Goal: Task Accomplishment & Management: Use online tool/utility

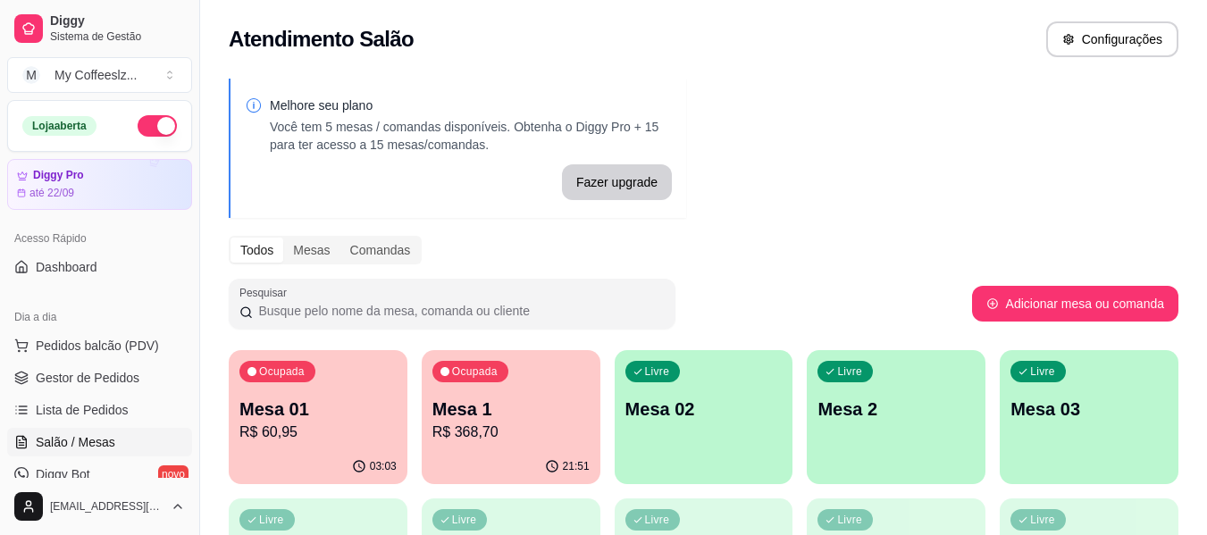
click at [679, 415] on p "Mesa 02" at bounding box center [704, 409] width 157 height 25
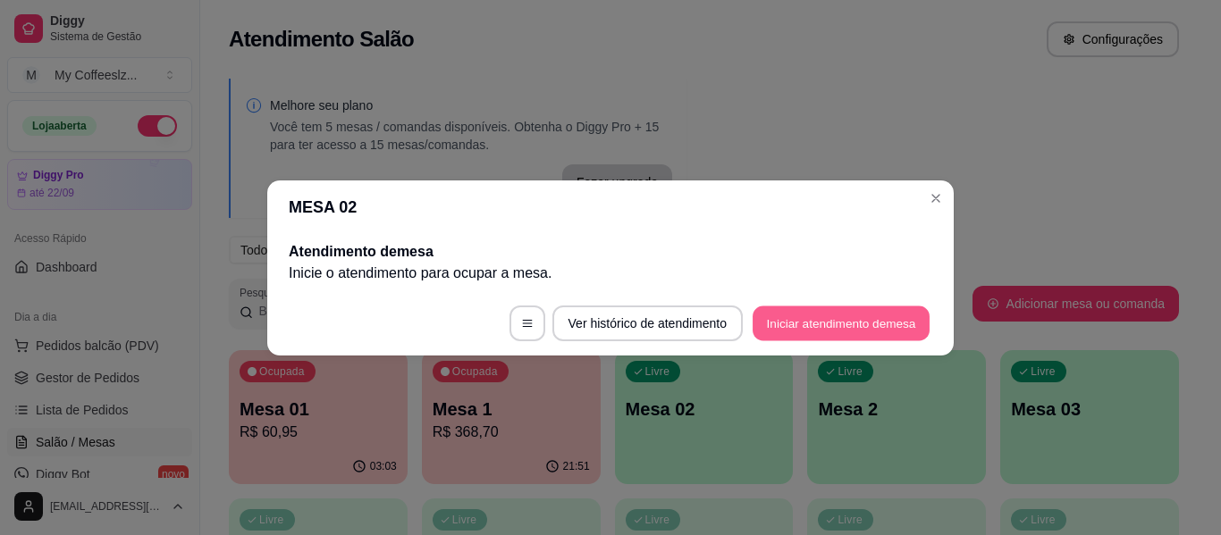
click at [789, 322] on button "Iniciar atendimento de mesa" at bounding box center [841, 323] width 177 height 35
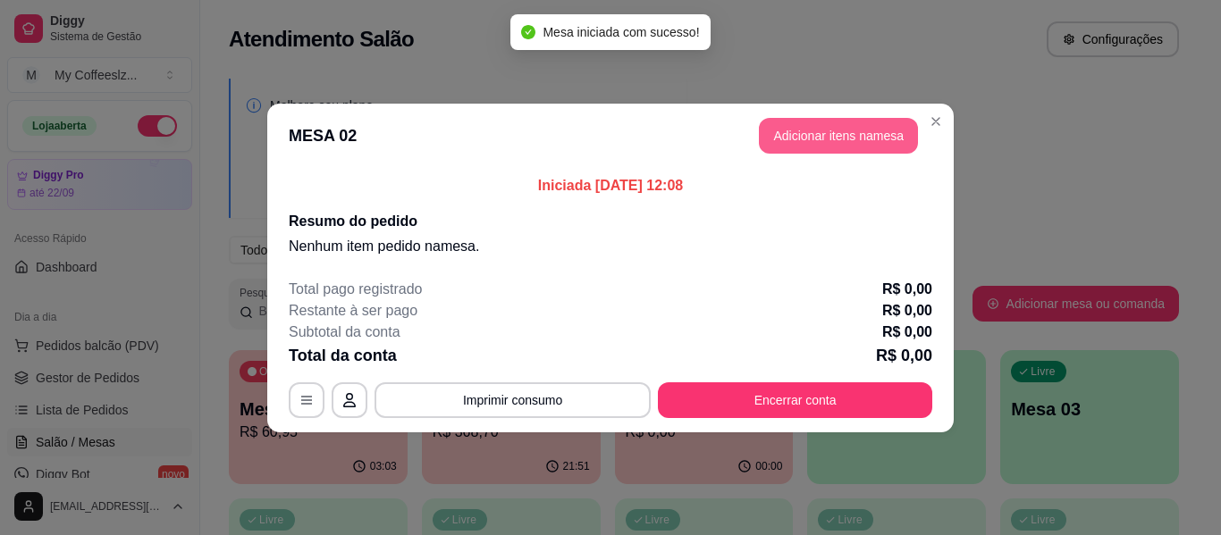
click at [833, 125] on button "Adicionar itens na mesa" at bounding box center [838, 136] width 159 height 36
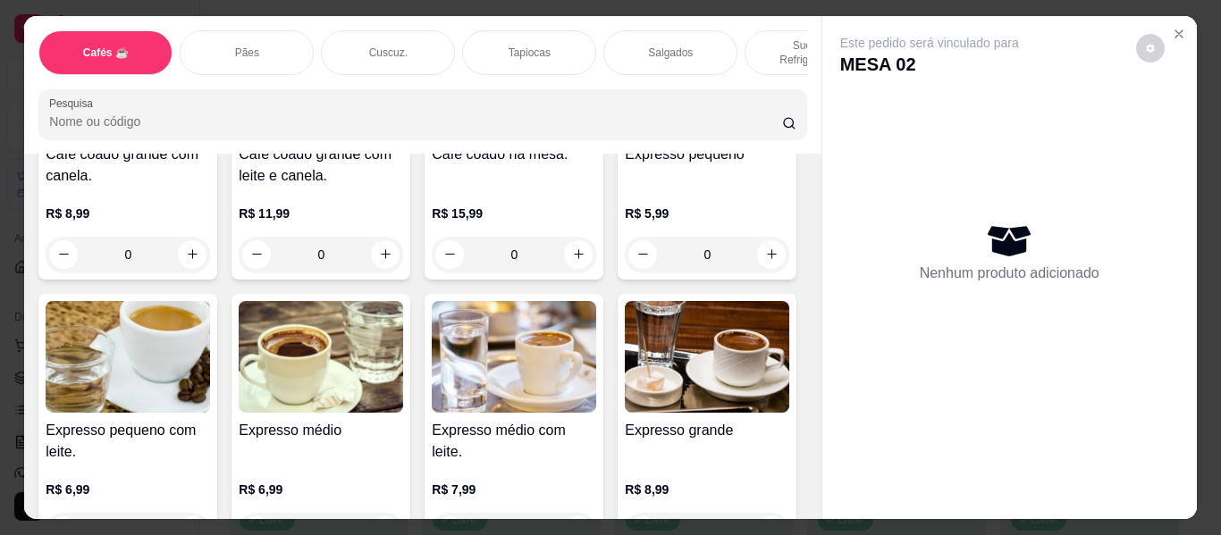
click at [773, 38] on p "Sucos e Refrigerantes" at bounding box center [812, 52] width 104 height 29
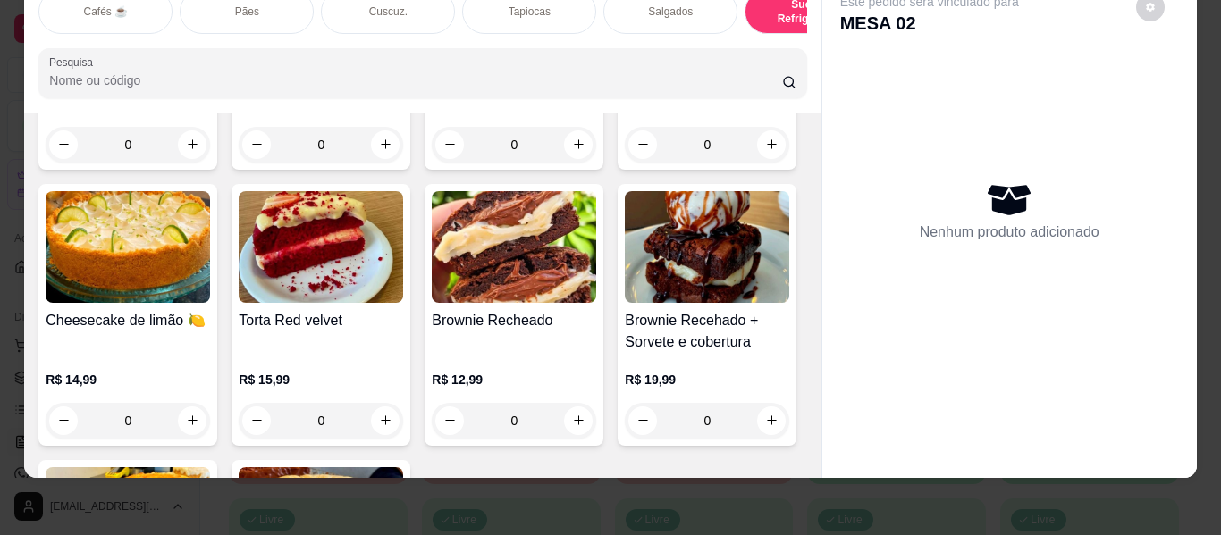
scroll to position [8404, 0]
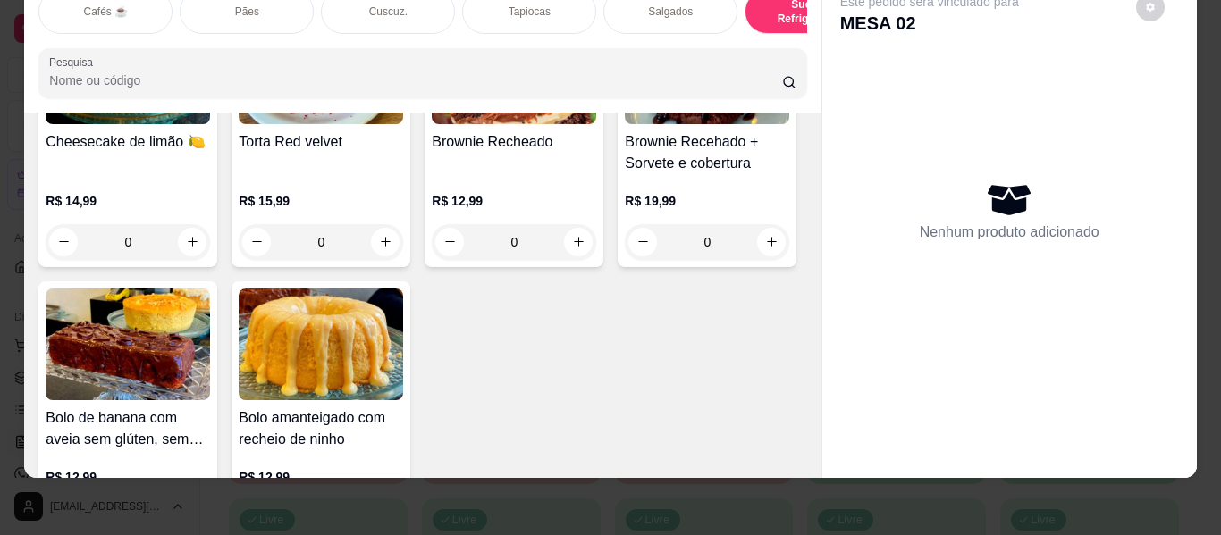
type input "1"
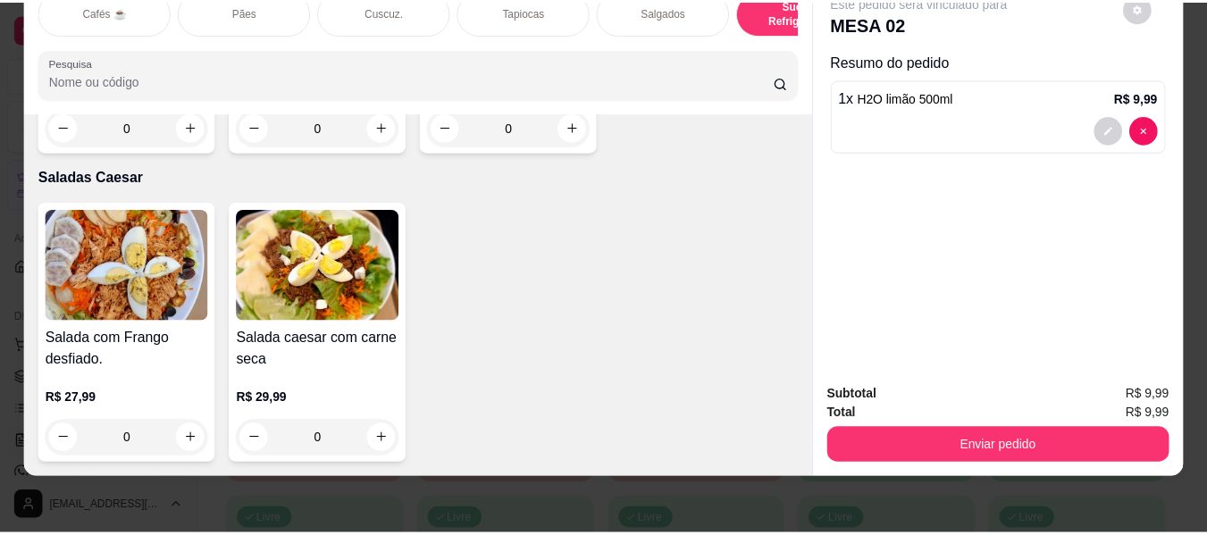
scroll to position [12457, 0]
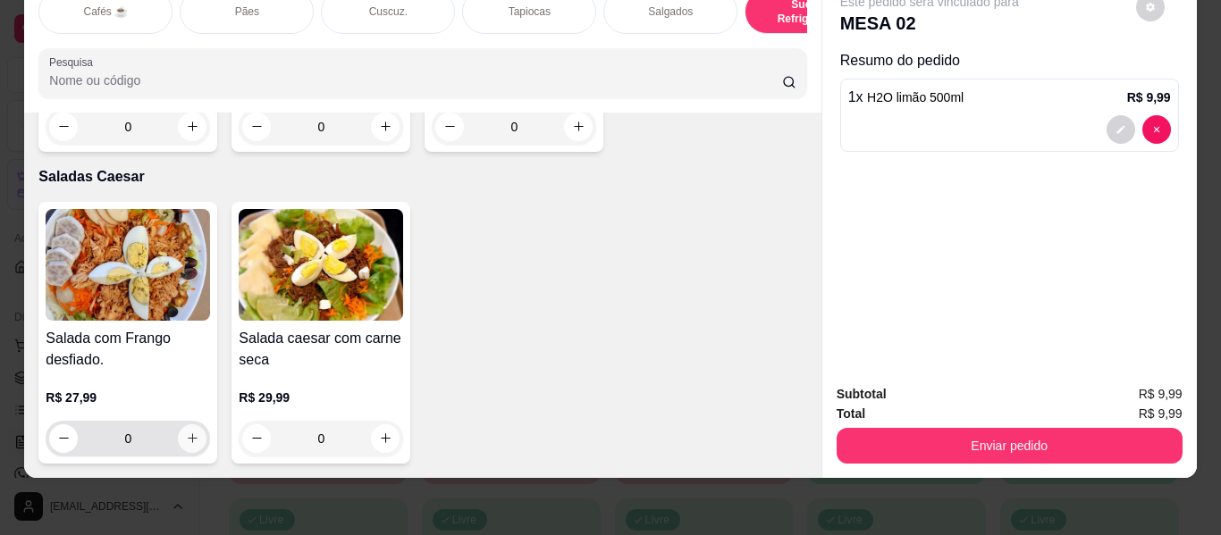
click at [186, 432] on icon "increase-product-quantity" at bounding box center [192, 438] width 13 height 13
type input "1"
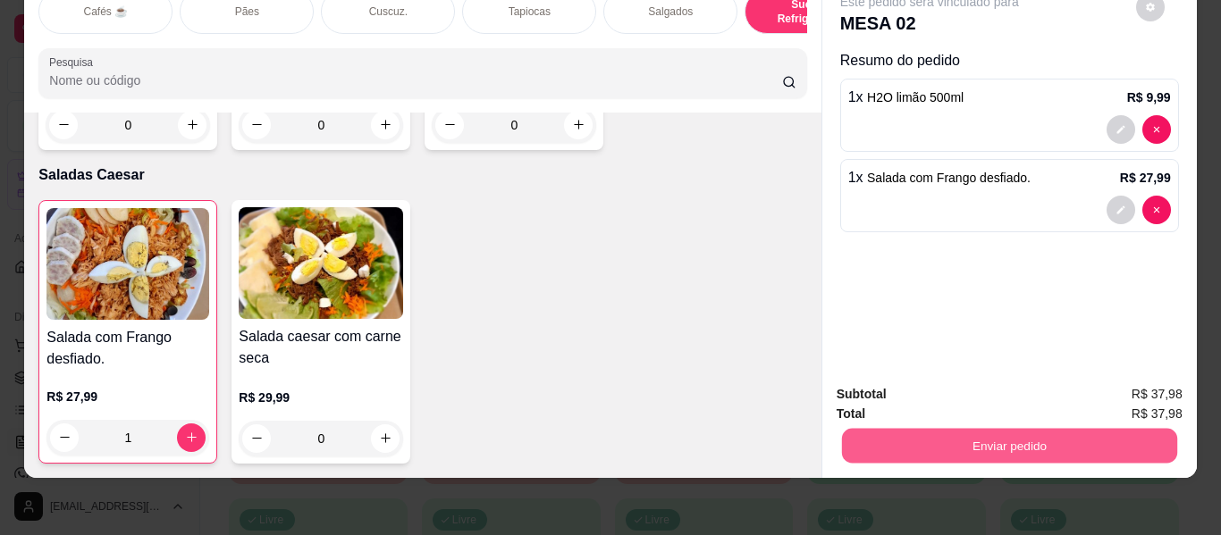
click at [1055, 429] on button "Enviar pedido" at bounding box center [1008, 446] width 335 height 35
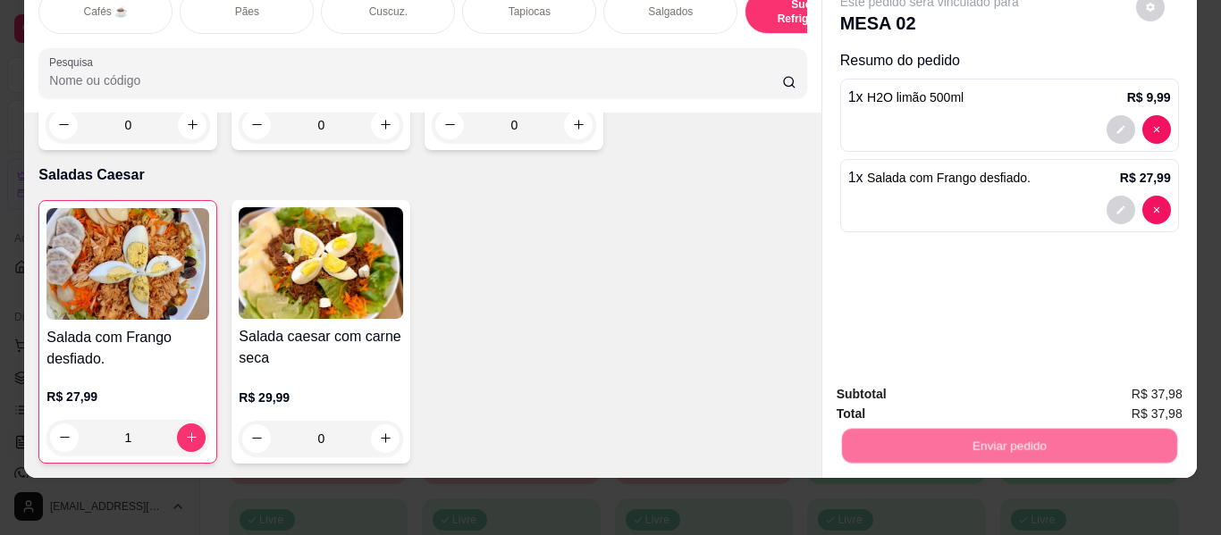
click at [1003, 385] on button "Não registrar e enviar pedido" at bounding box center [950, 389] width 186 height 34
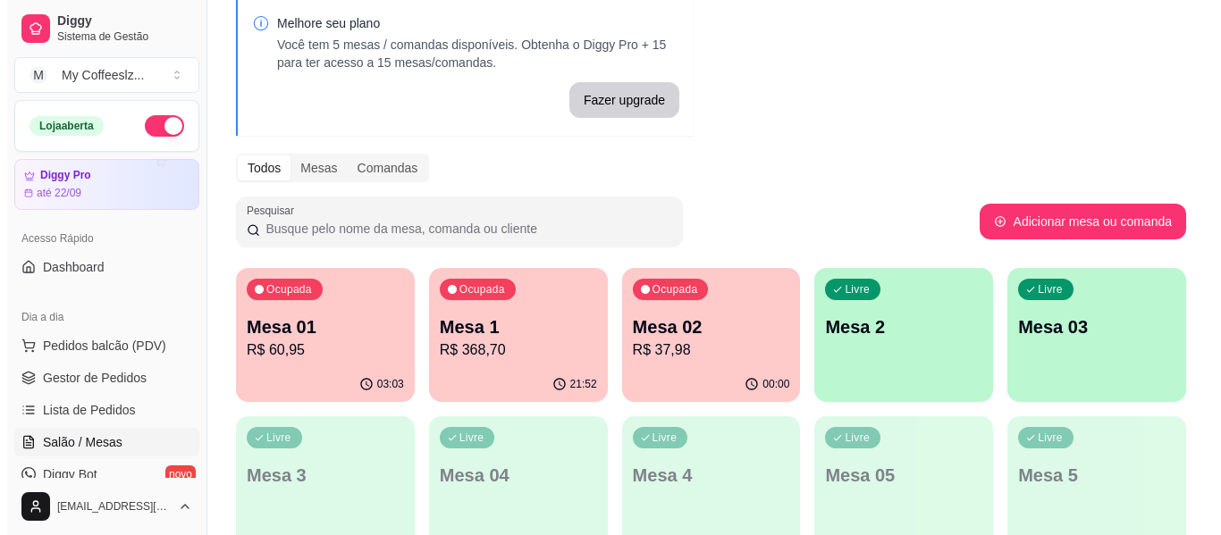
scroll to position [89, 0]
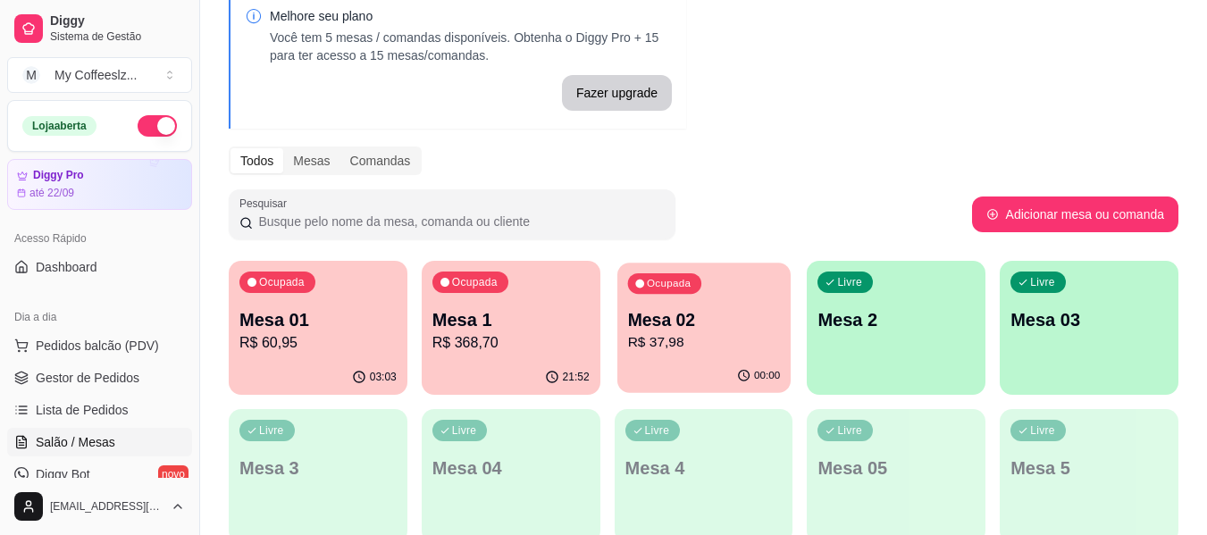
click at [736, 322] on p "Mesa 02" at bounding box center [703, 320] width 153 height 24
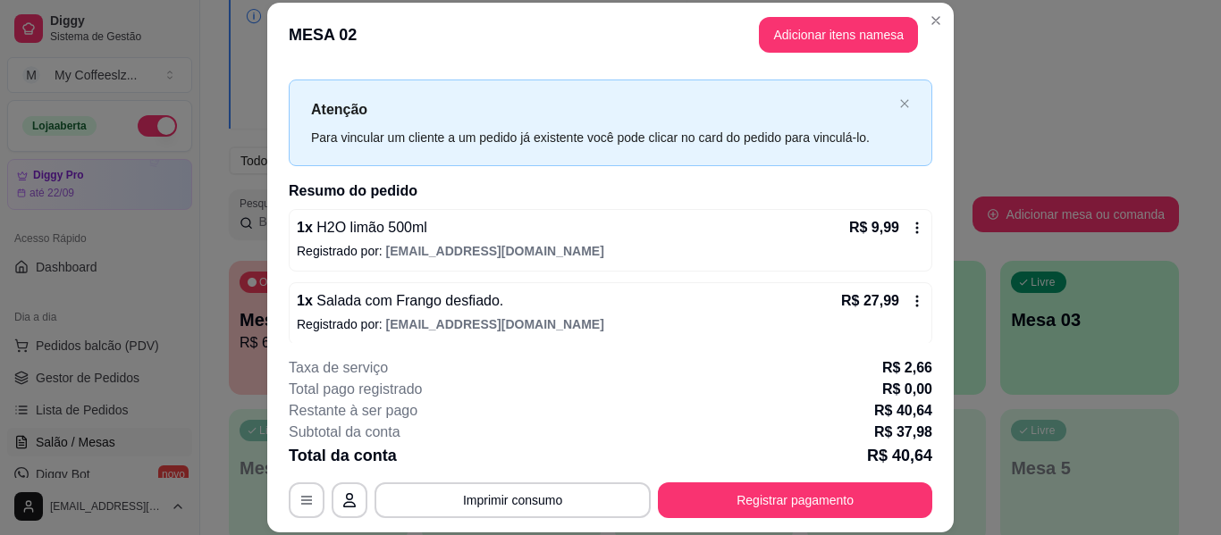
scroll to position [36, 0]
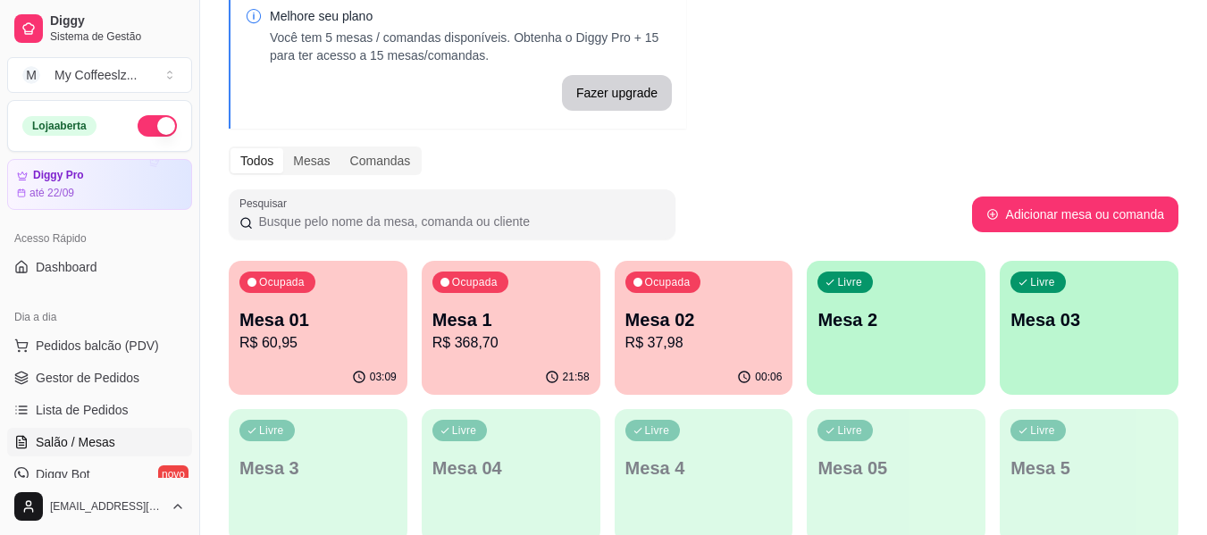
click at [714, 362] on div "00:06" at bounding box center [704, 377] width 179 height 35
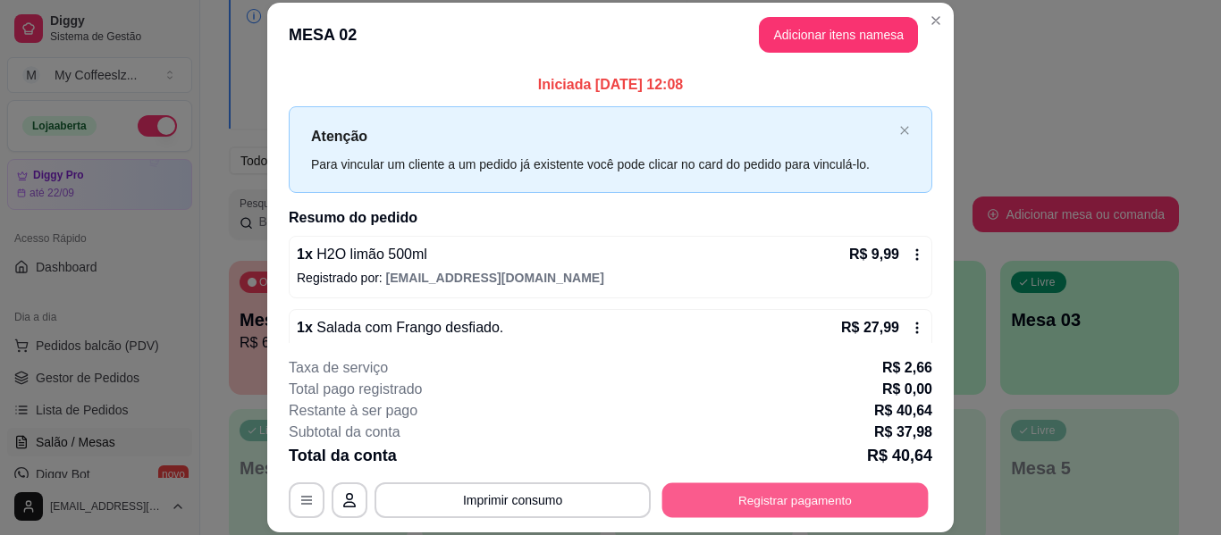
click at [718, 513] on button "Registrar pagamento" at bounding box center [795, 501] width 266 height 35
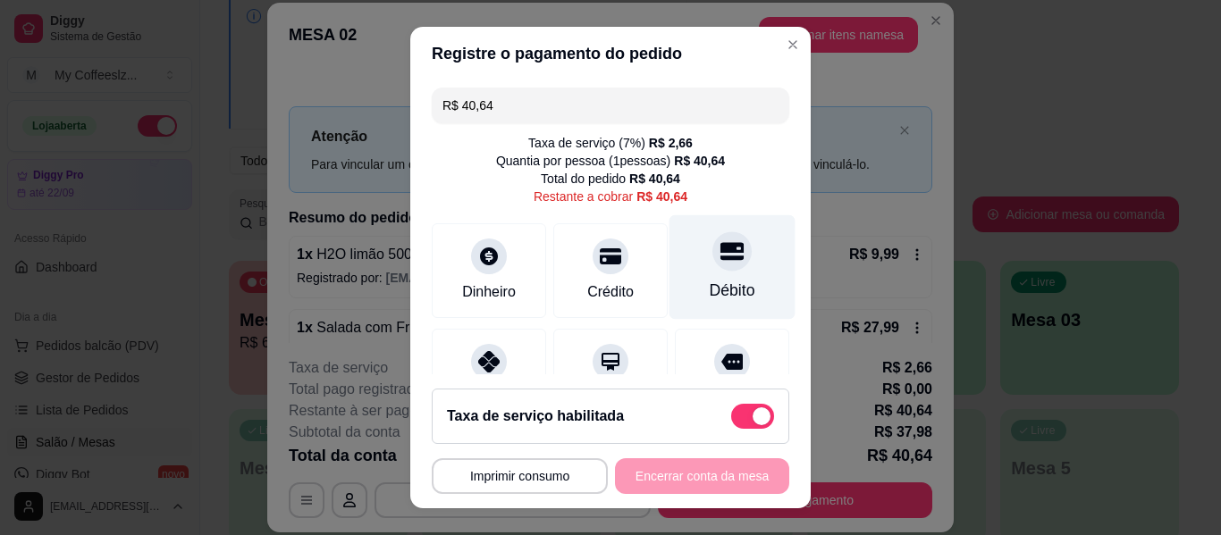
click at [732, 264] on div "Débito" at bounding box center [732, 267] width 126 height 105
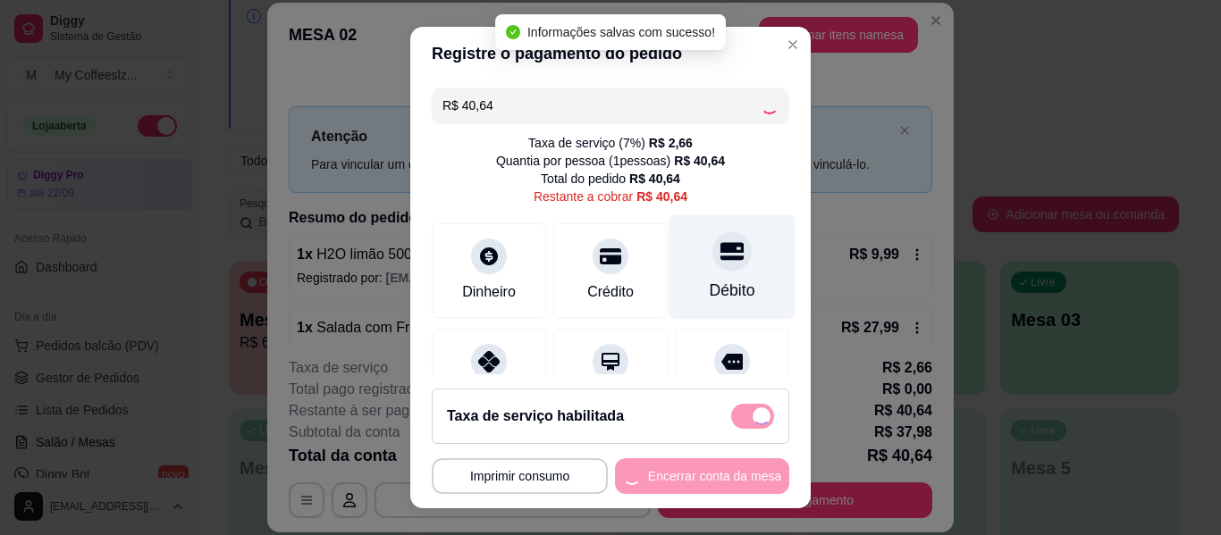
type input "R$ 0,00"
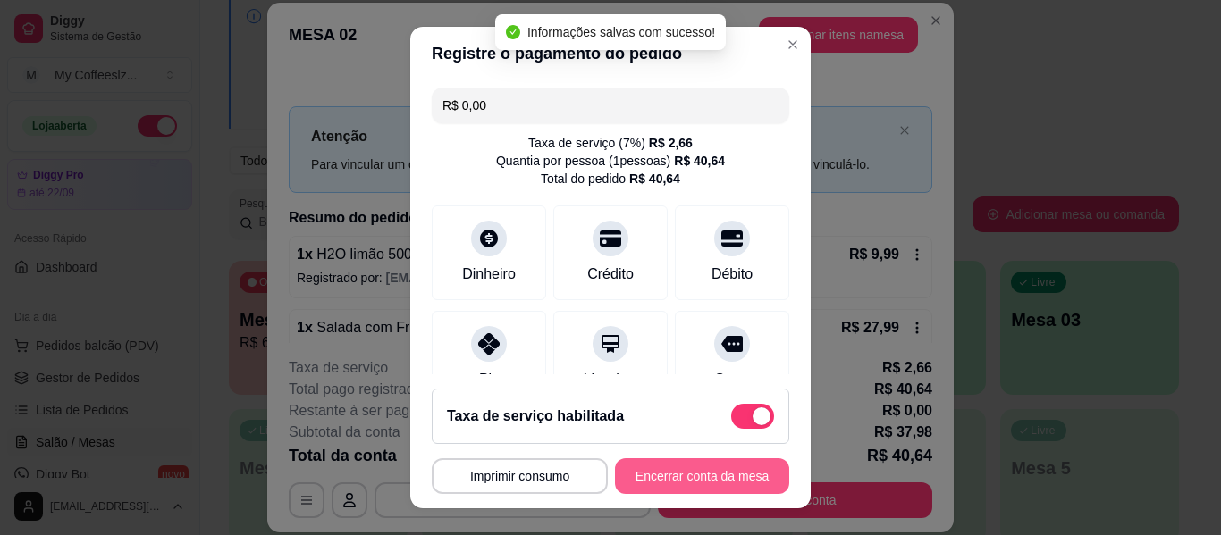
click at [690, 473] on button "Encerrar conta da mesa" at bounding box center [702, 477] width 174 height 36
